Goal: Task Accomplishment & Management: Manage account settings

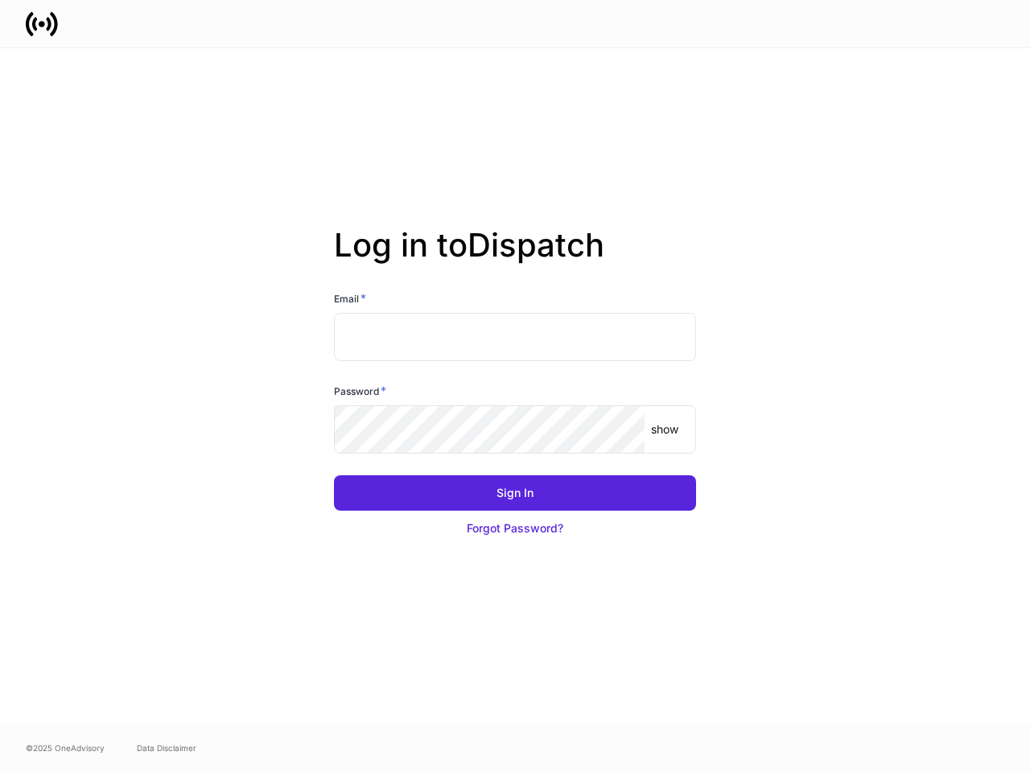
click at [515, 386] on div "Password *" at bounding box center [515, 394] width 362 height 23
click at [515, 337] on input "text" at bounding box center [515, 337] width 362 height 48
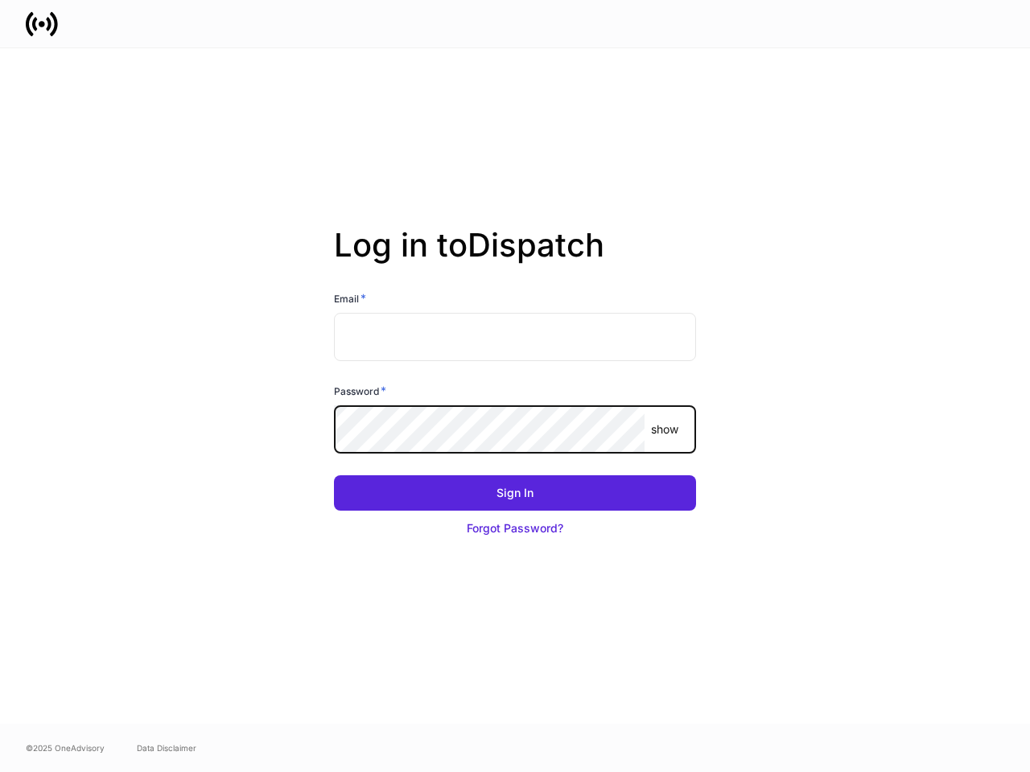
click at [664, 430] on p "show" at bounding box center [664, 429] width 27 height 16
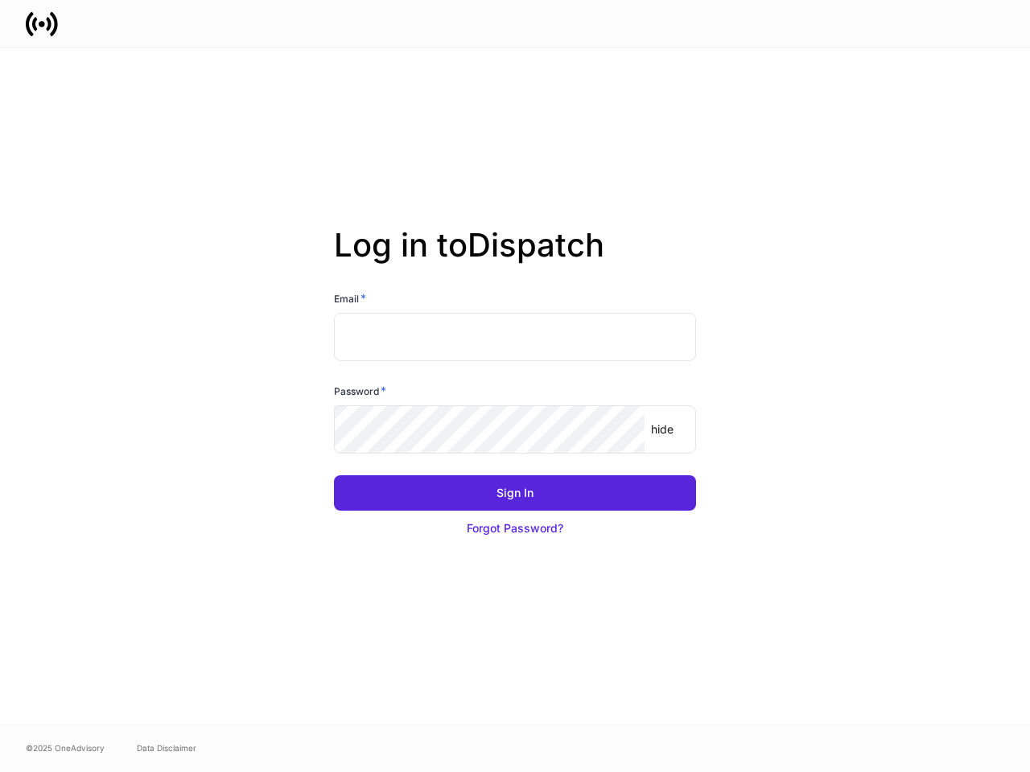
click at [515, 493] on div "Sign In" at bounding box center [514, 493] width 37 height 16
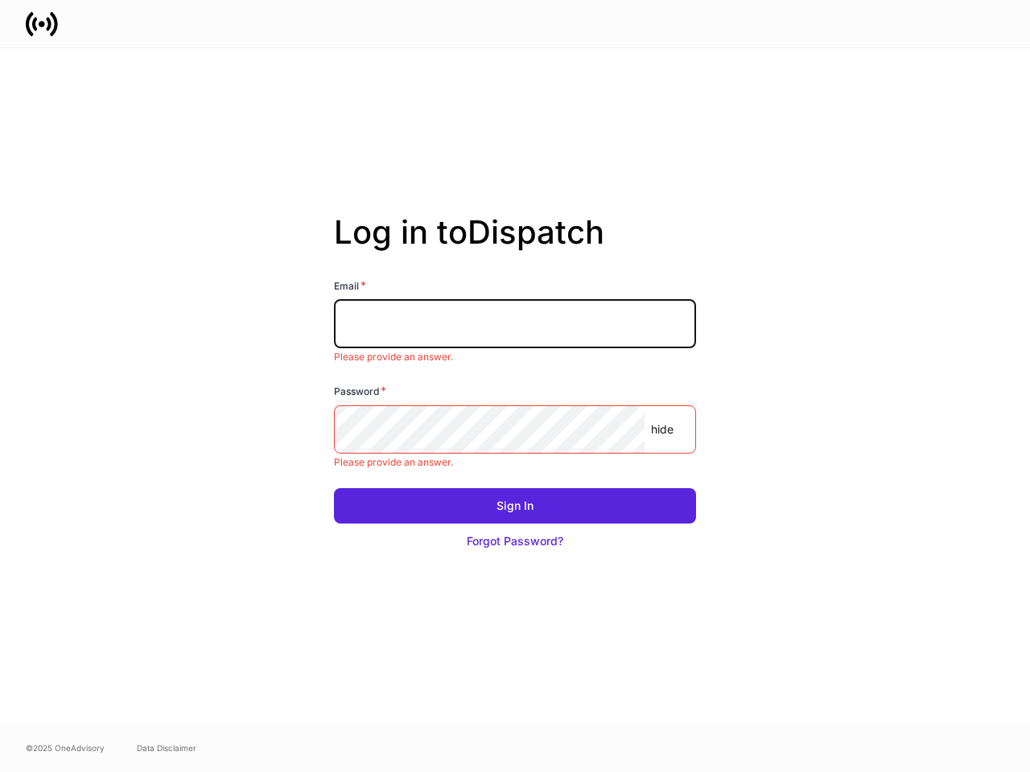
click at [515, 528] on button "Forgot Password?" at bounding box center [515, 541] width 362 height 35
